Goal: Task Accomplishment & Management: Manage account settings

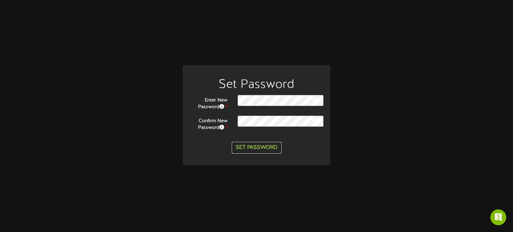
click at [263, 149] on button "Set Password" at bounding box center [257, 148] width 50 height 12
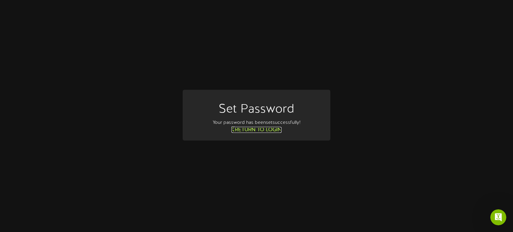
click at [259, 129] on link "Return to Login" at bounding box center [256, 130] width 50 height 6
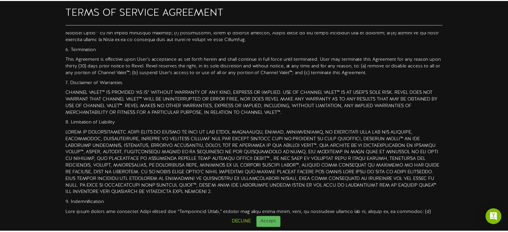
scroll to position [585, 0]
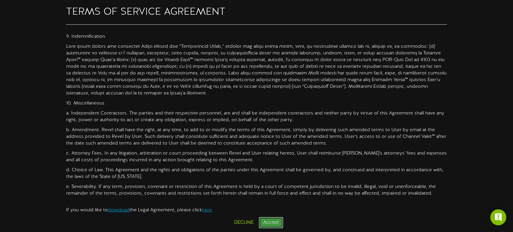
click at [266, 218] on button "Accept" at bounding box center [271, 222] width 24 height 11
